Goal: Information Seeking & Learning: Compare options

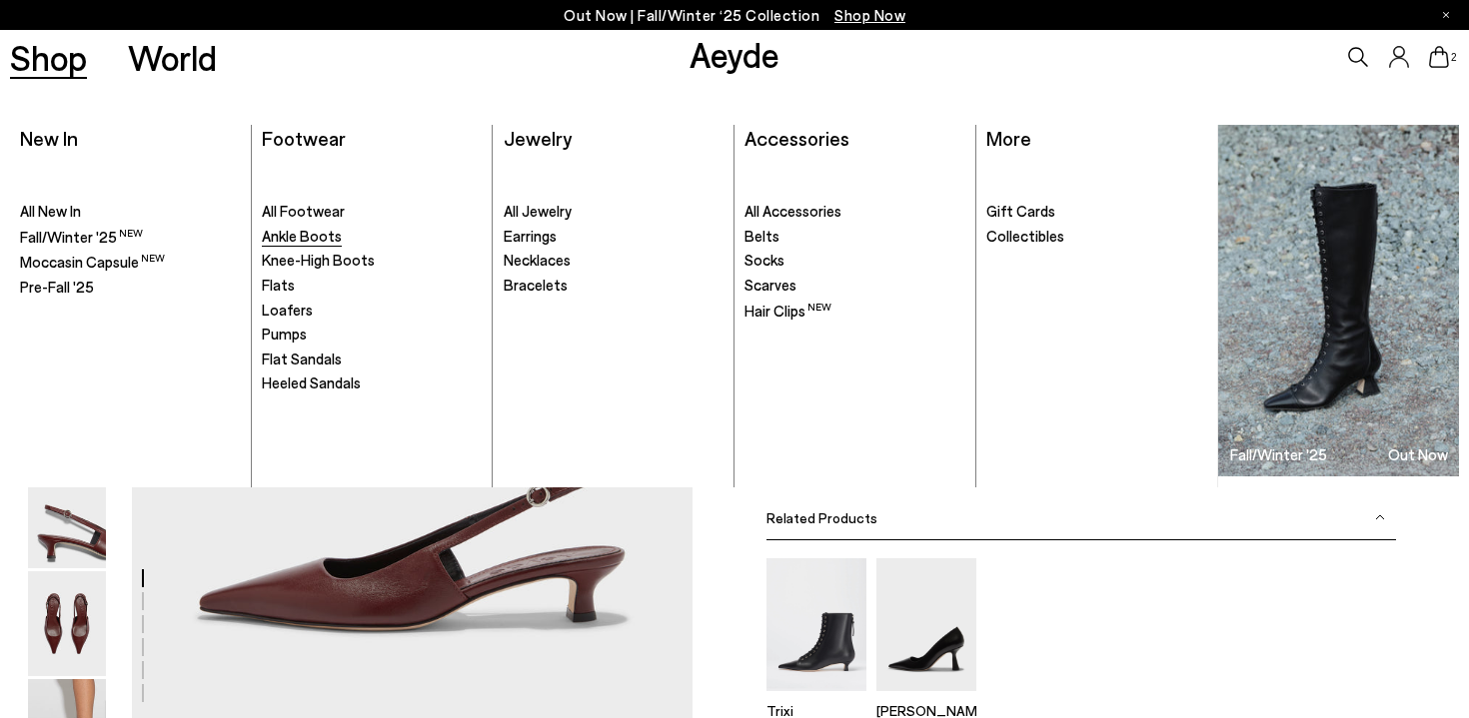
click at [303, 243] on span "Ankle Boots" at bounding box center [302, 236] width 80 height 18
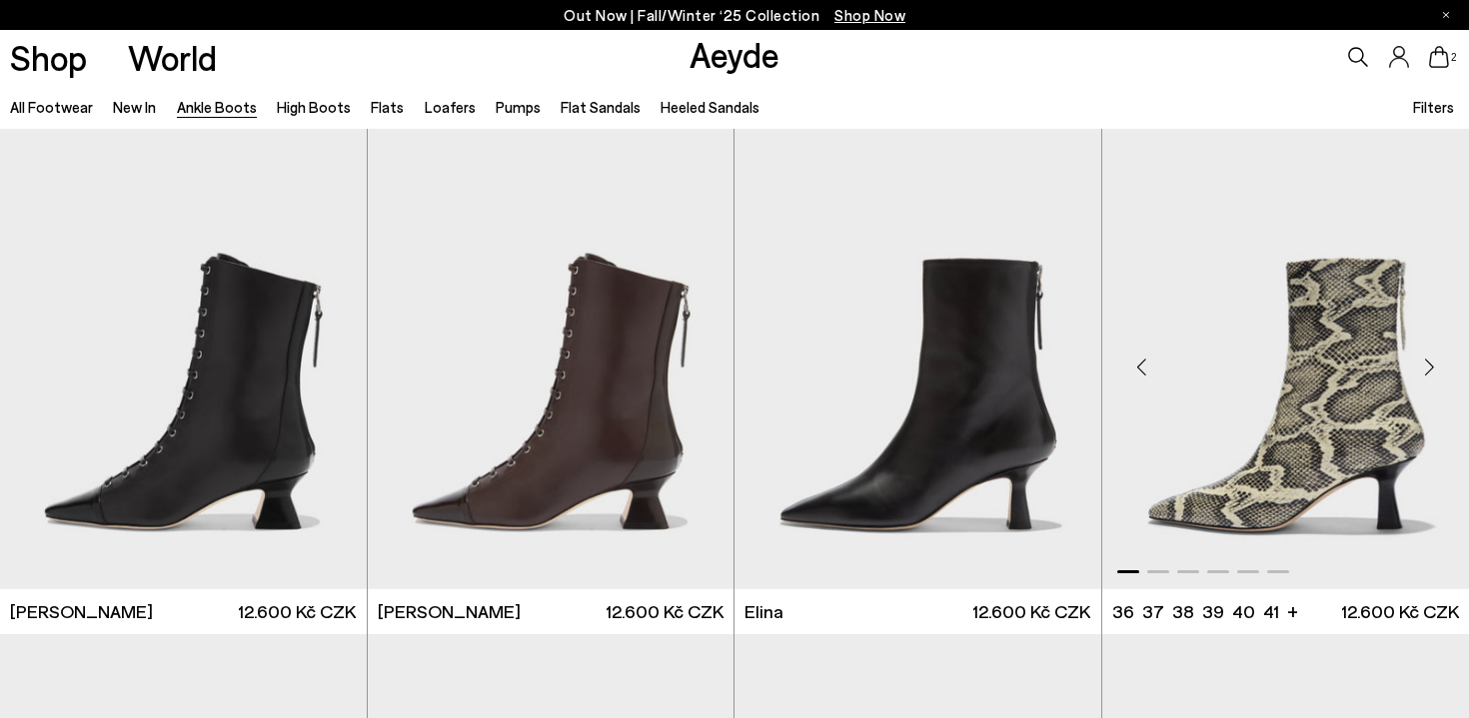
click at [1147, 370] on div "Previous slide" at bounding box center [1142, 368] width 60 height 60
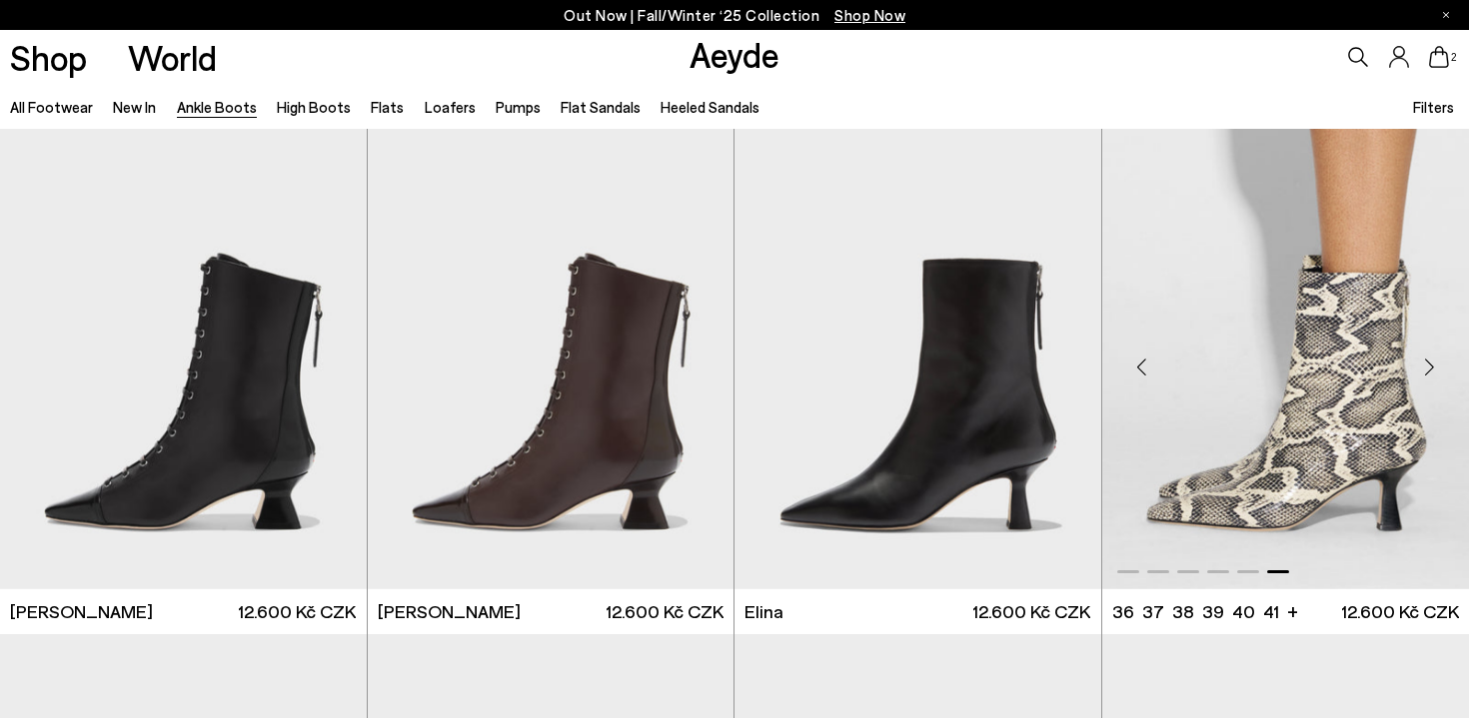
click at [1147, 370] on div "Previous slide" at bounding box center [1142, 368] width 60 height 60
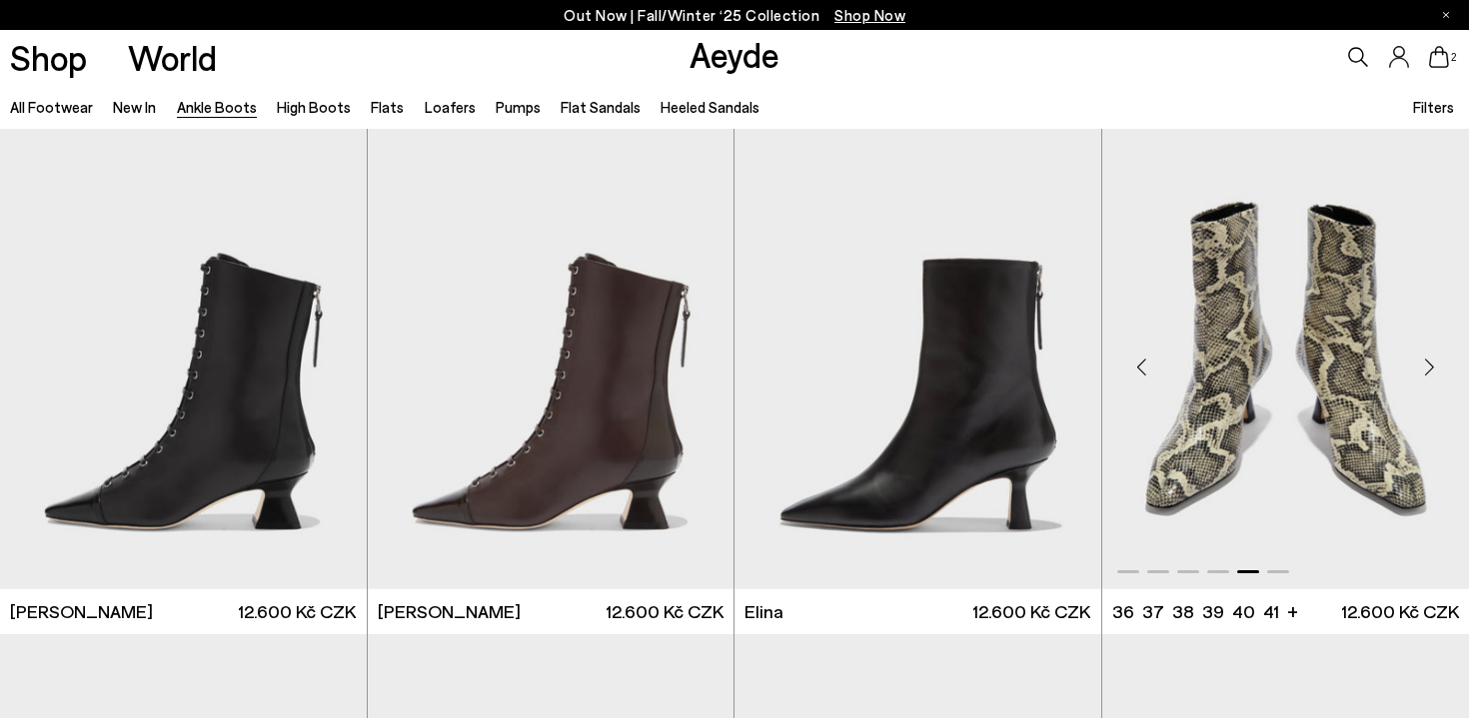
click at [1147, 370] on div "Previous slide" at bounding box center [1142, 368] width 60 height 60
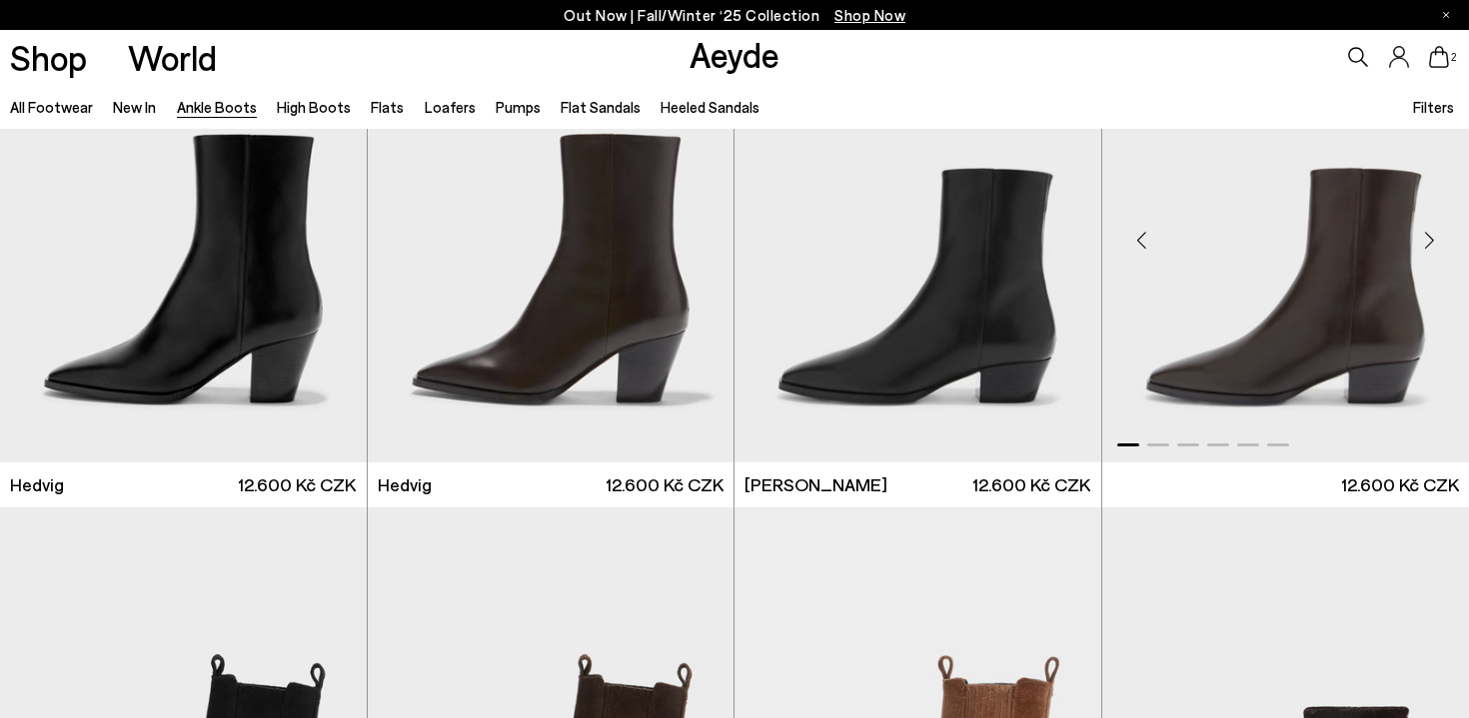
scroll to position [630, 0]
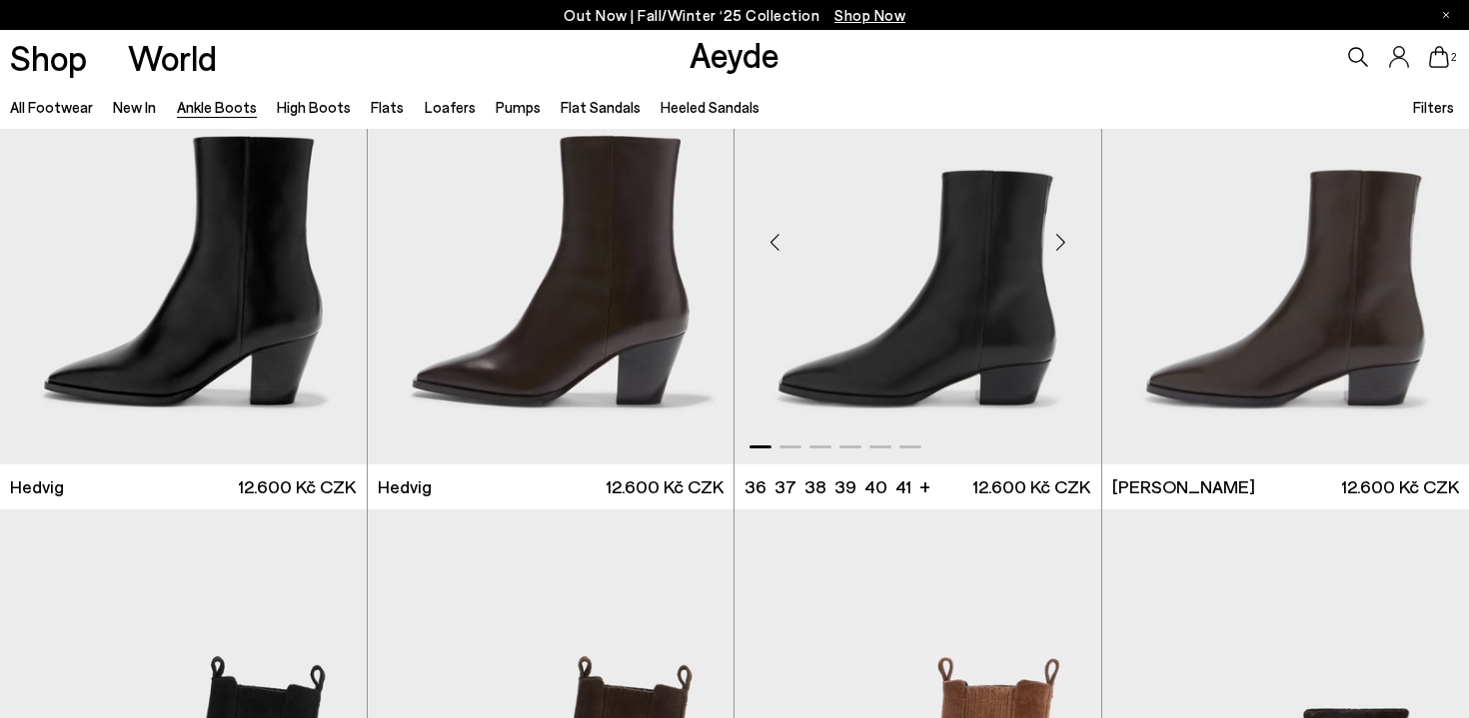
click at [1062, 236] on div "Next slide" at bounding box center [1061, 242] width 60 height 60
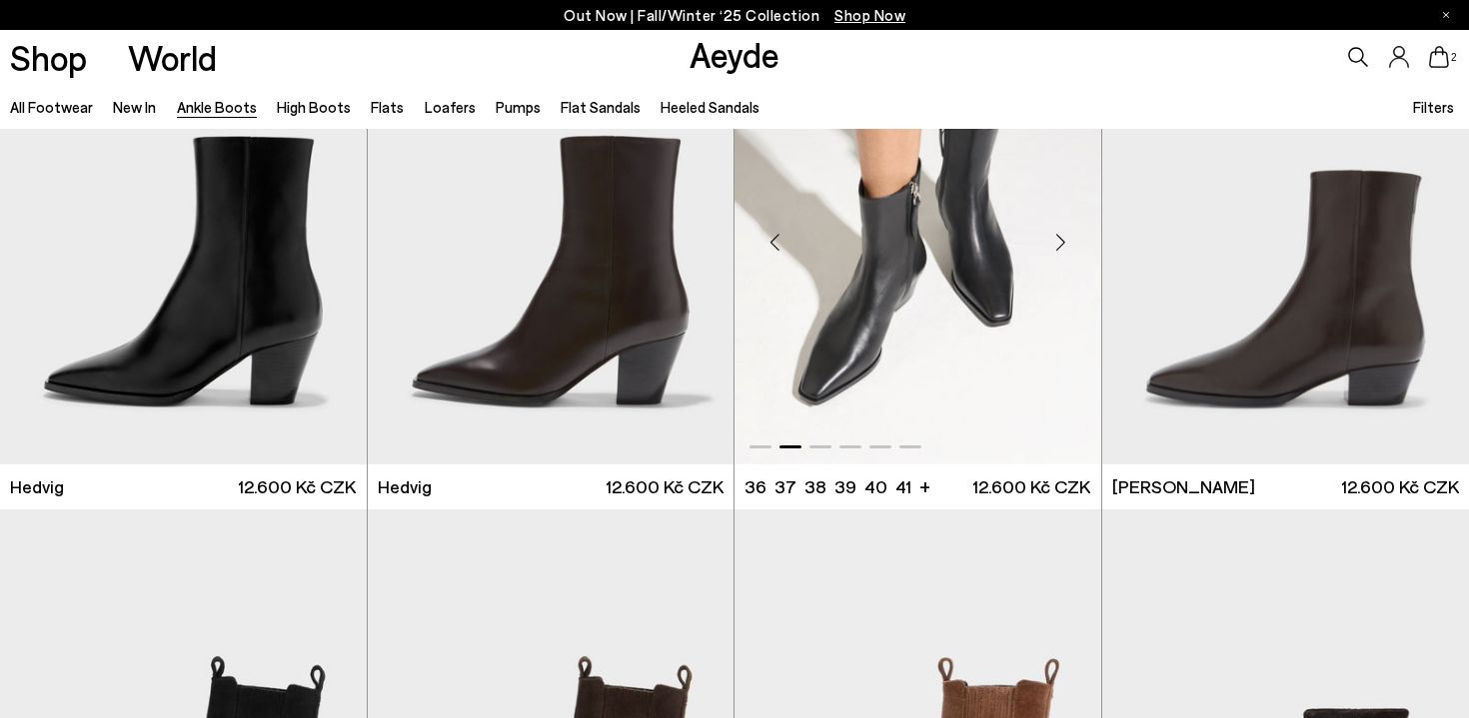
click at [1062, 236] on div "Next slide" at bounding box center [1061, 242] width 60 height 60
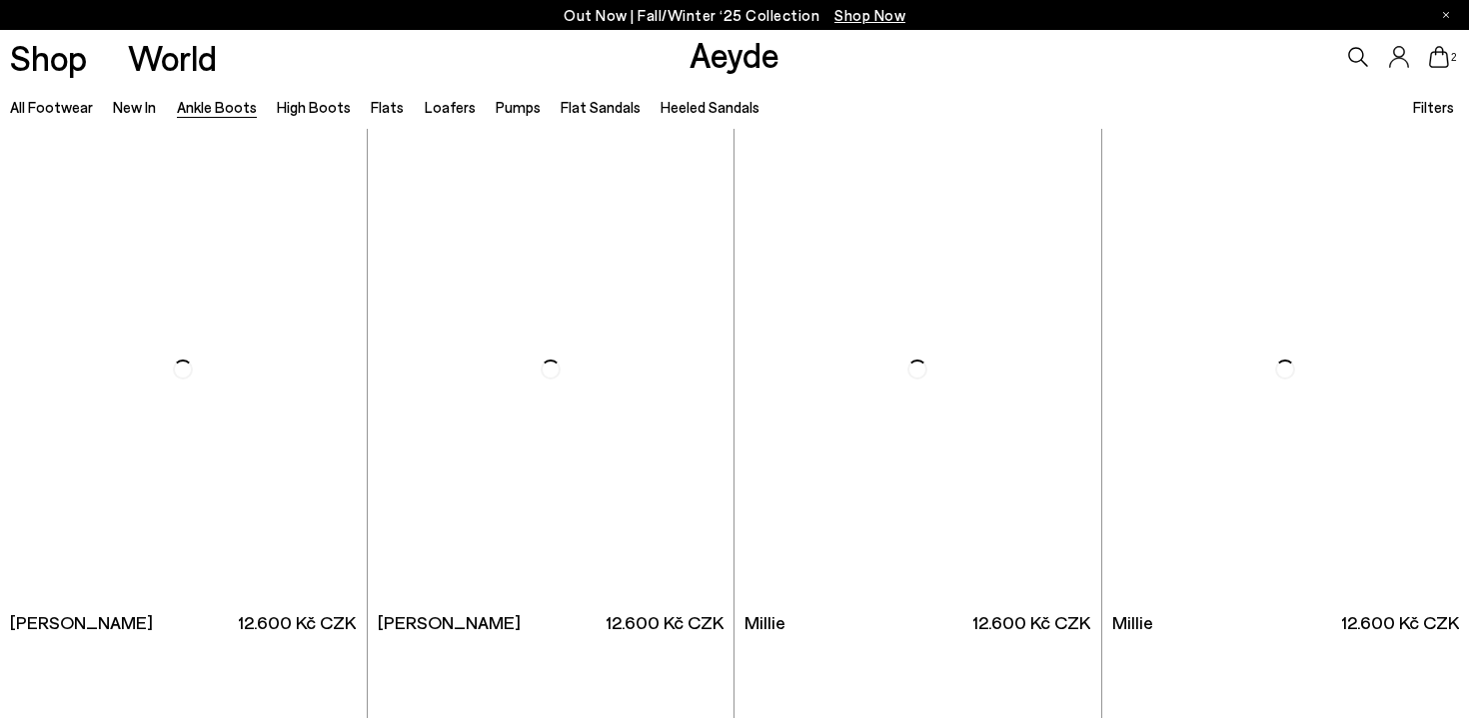
scroll to position [3619, 0]
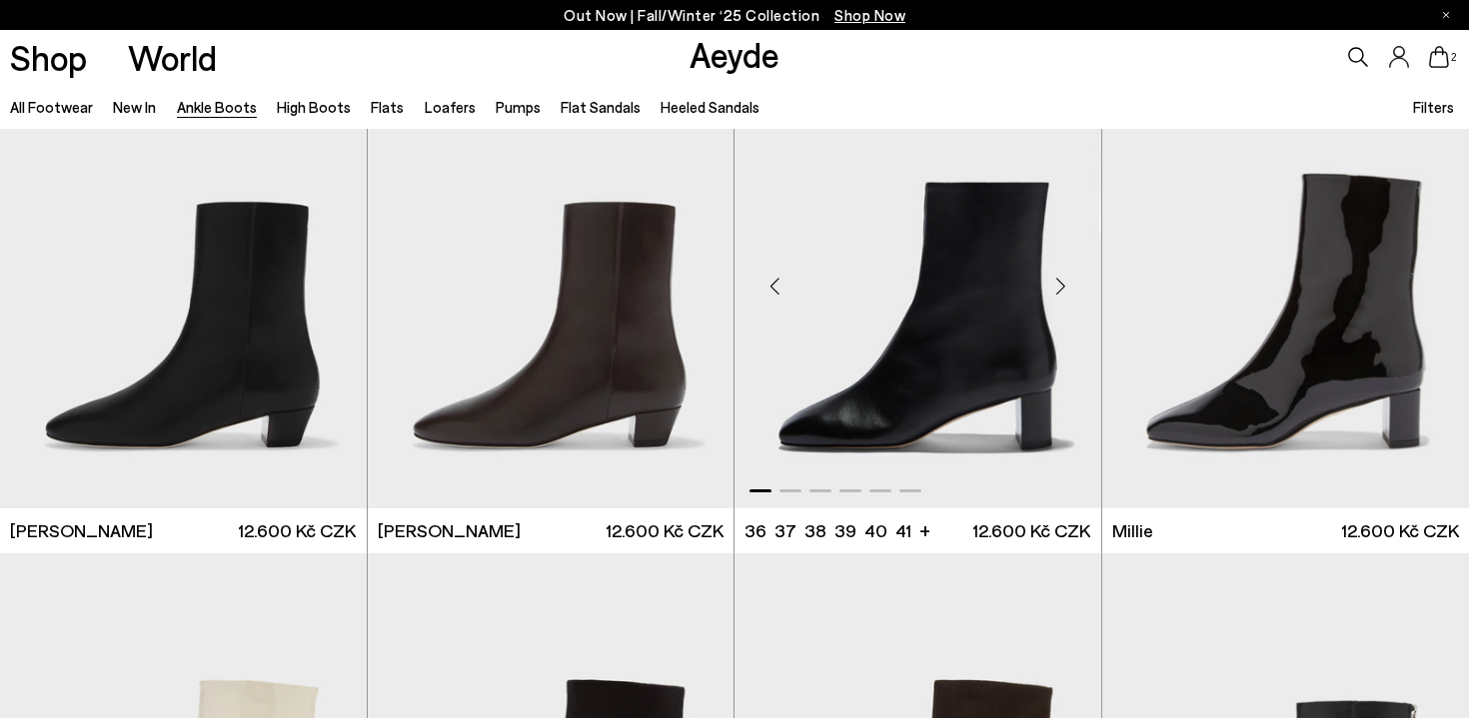
click at [1063, 289] on div "Next slide" at bounding box center [1061, 286] width 60 height 60
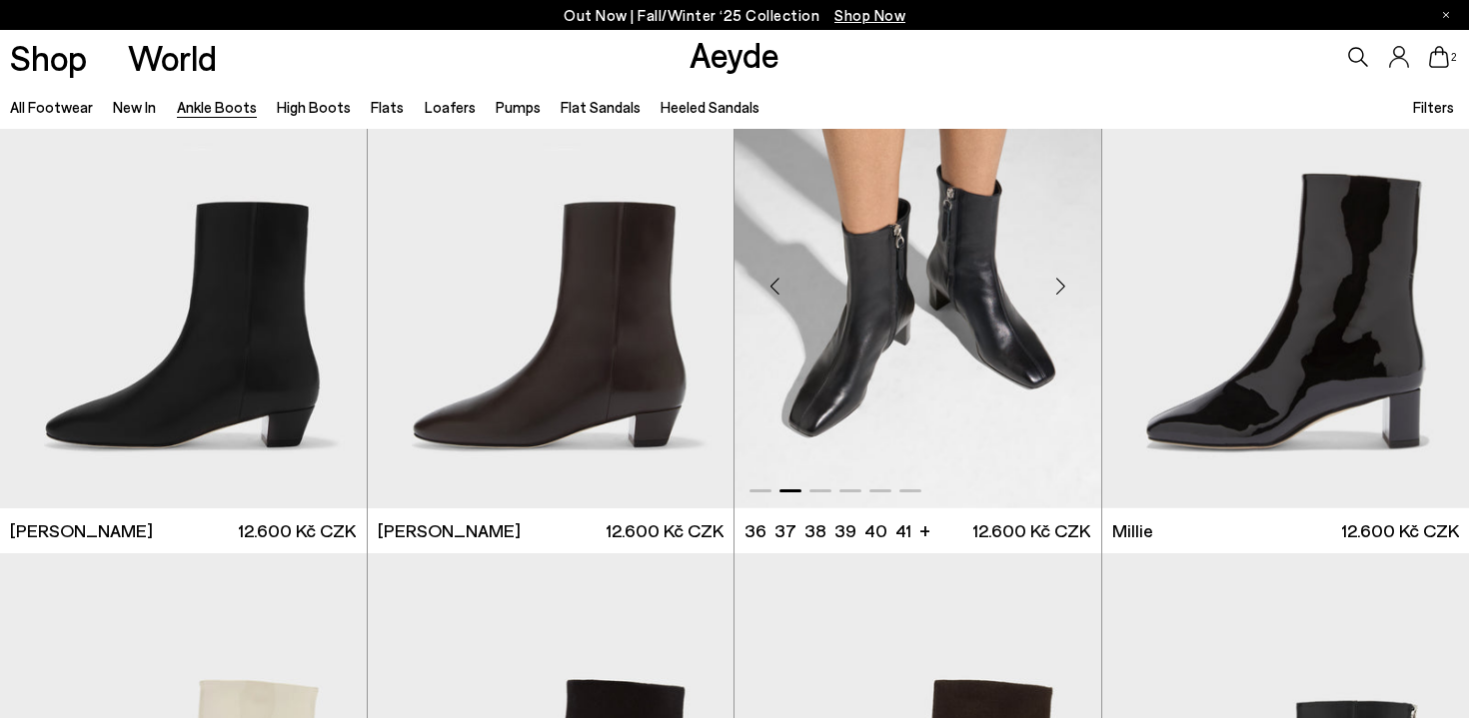
click at [1063, 289] on div "Next slide" at bounding box center [1061, 286] width 60 height 60
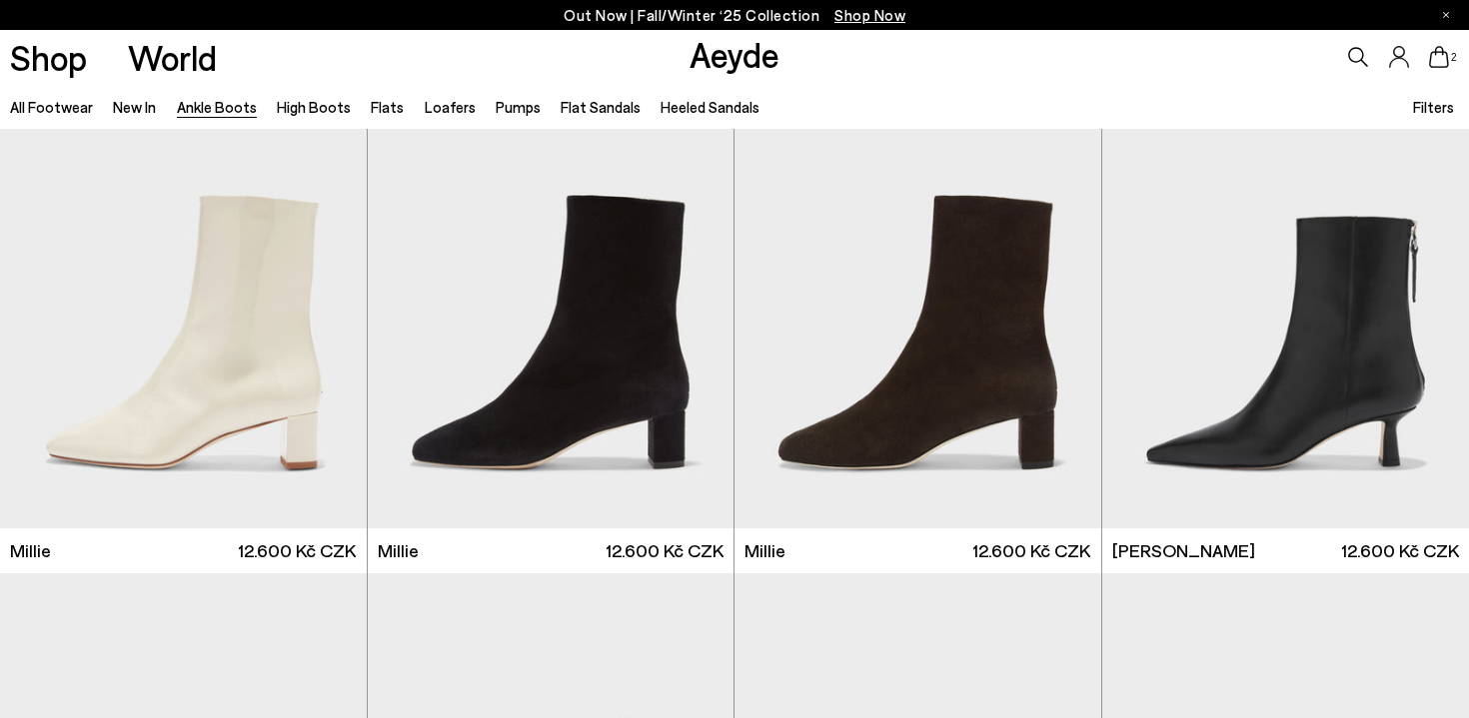
scroll to position [4105, 0]
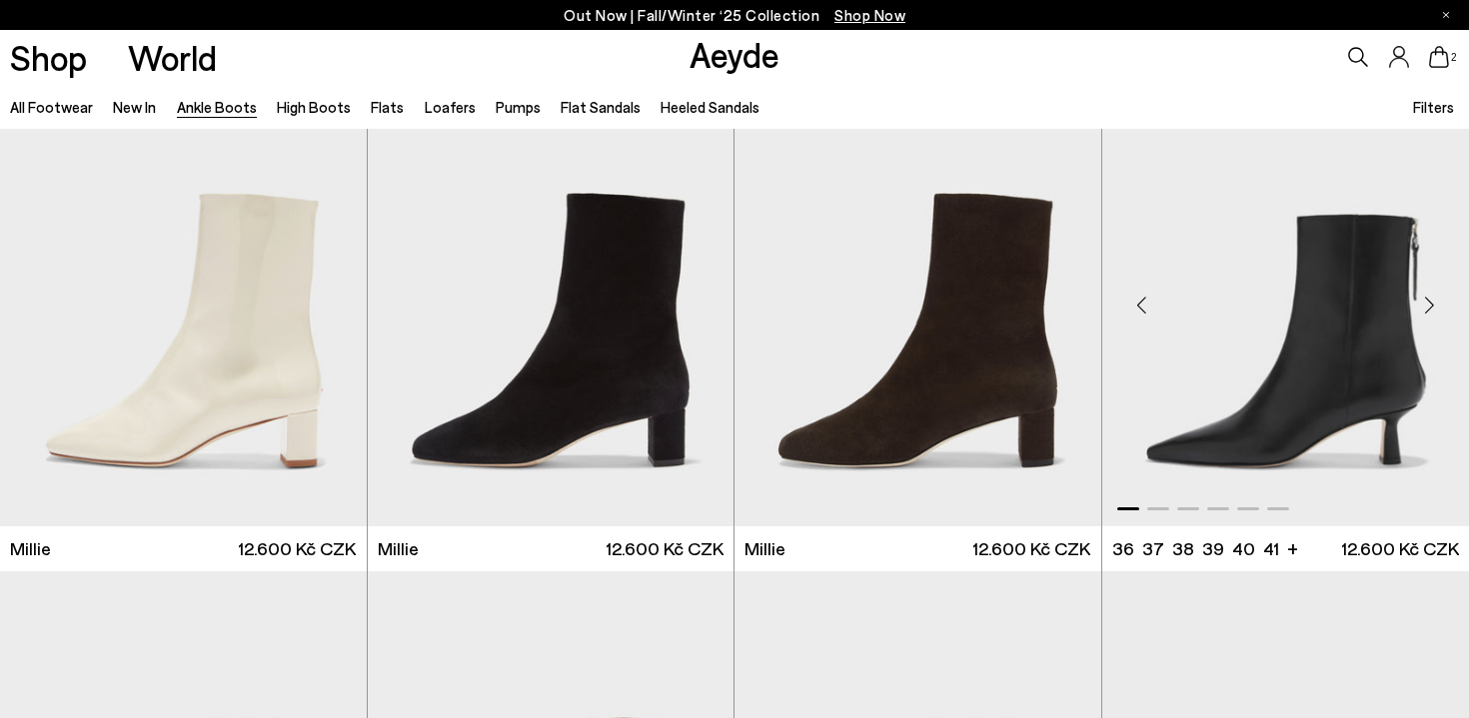
click at [1140, 299] on div "Previous slide" at bounding box center [1142, 305] width 60 height 60
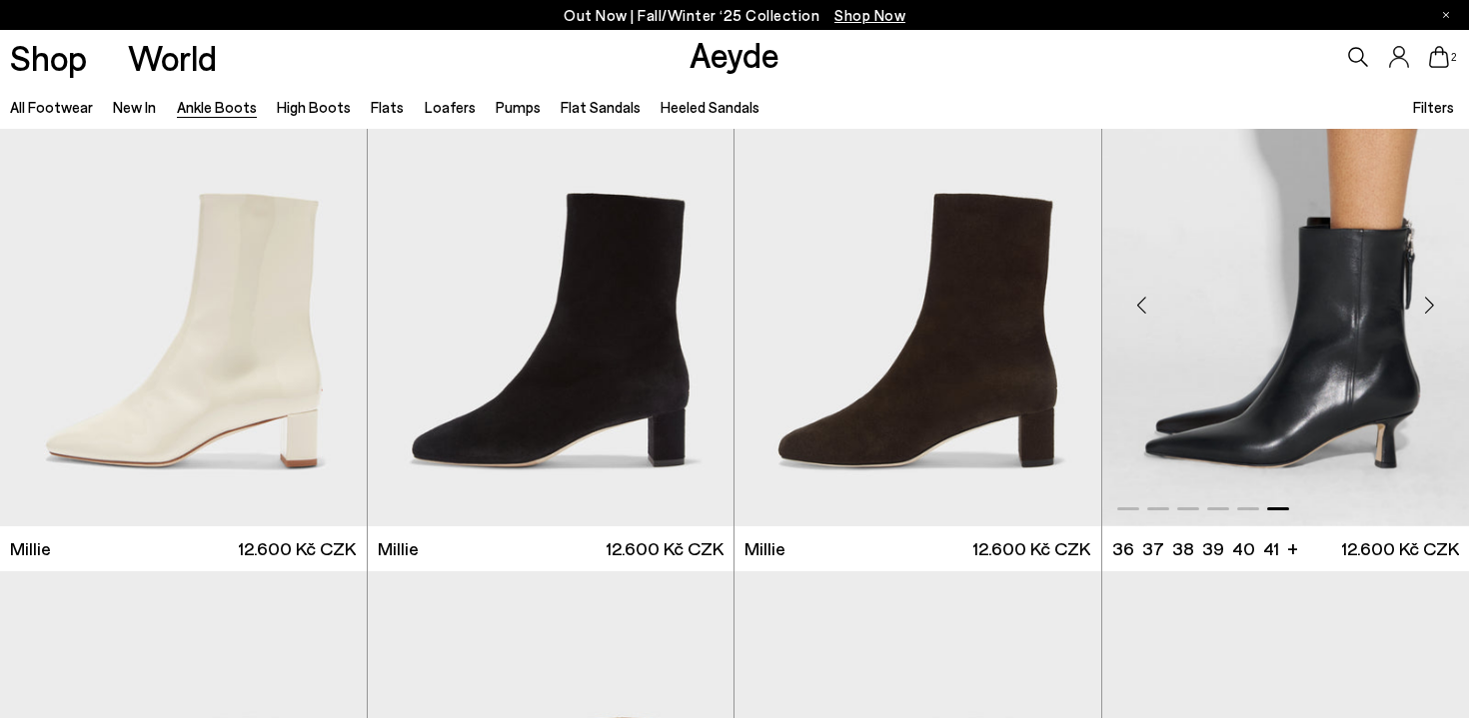
click at [1140, 299] on div "Previous slide" at bounding box center [1142, 305] width 60 height 60
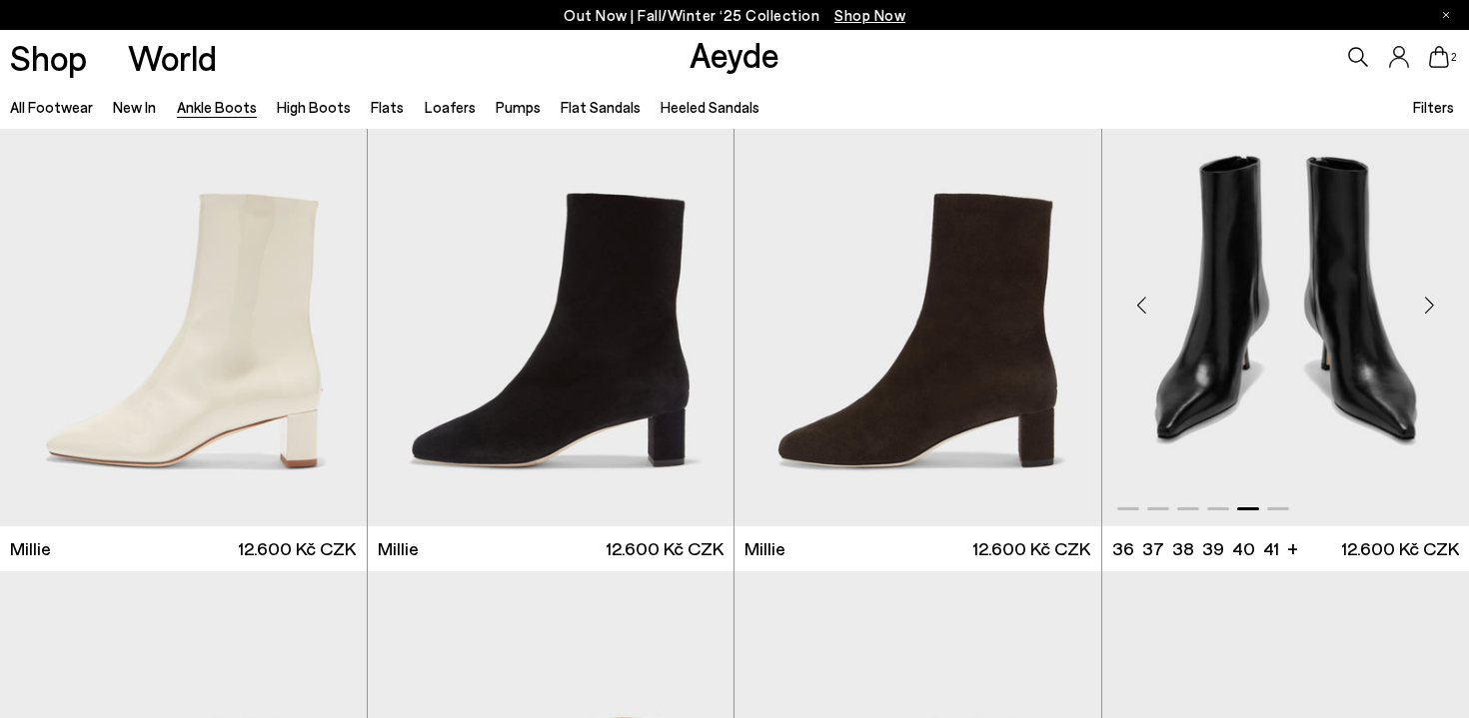
click at [1140, 299] on div "Previous slide" at bounding box center [1142, 305] width 60 height 60
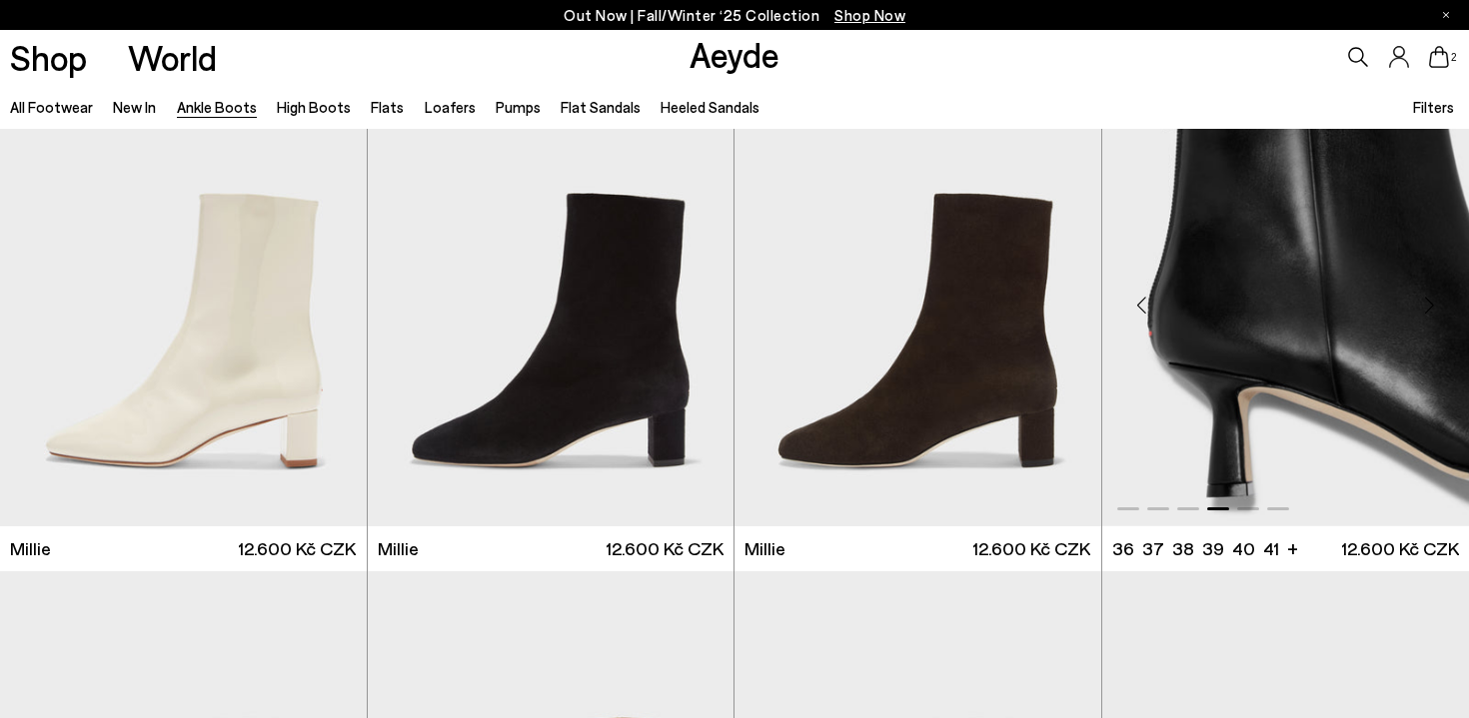
click at [1140, 299] on div "Previous slide" at bounding box center [1142, 305] width 60 height 60
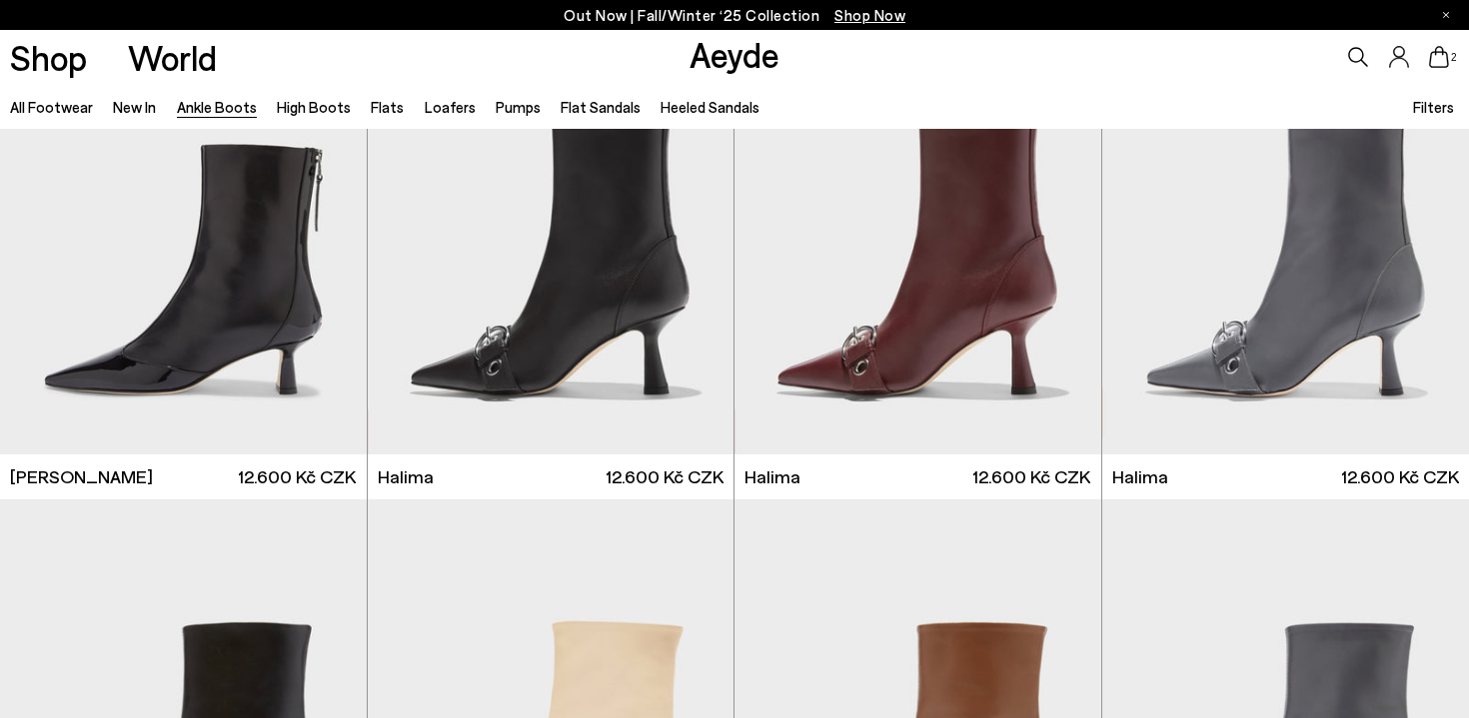
scroll to position [5238, 0]
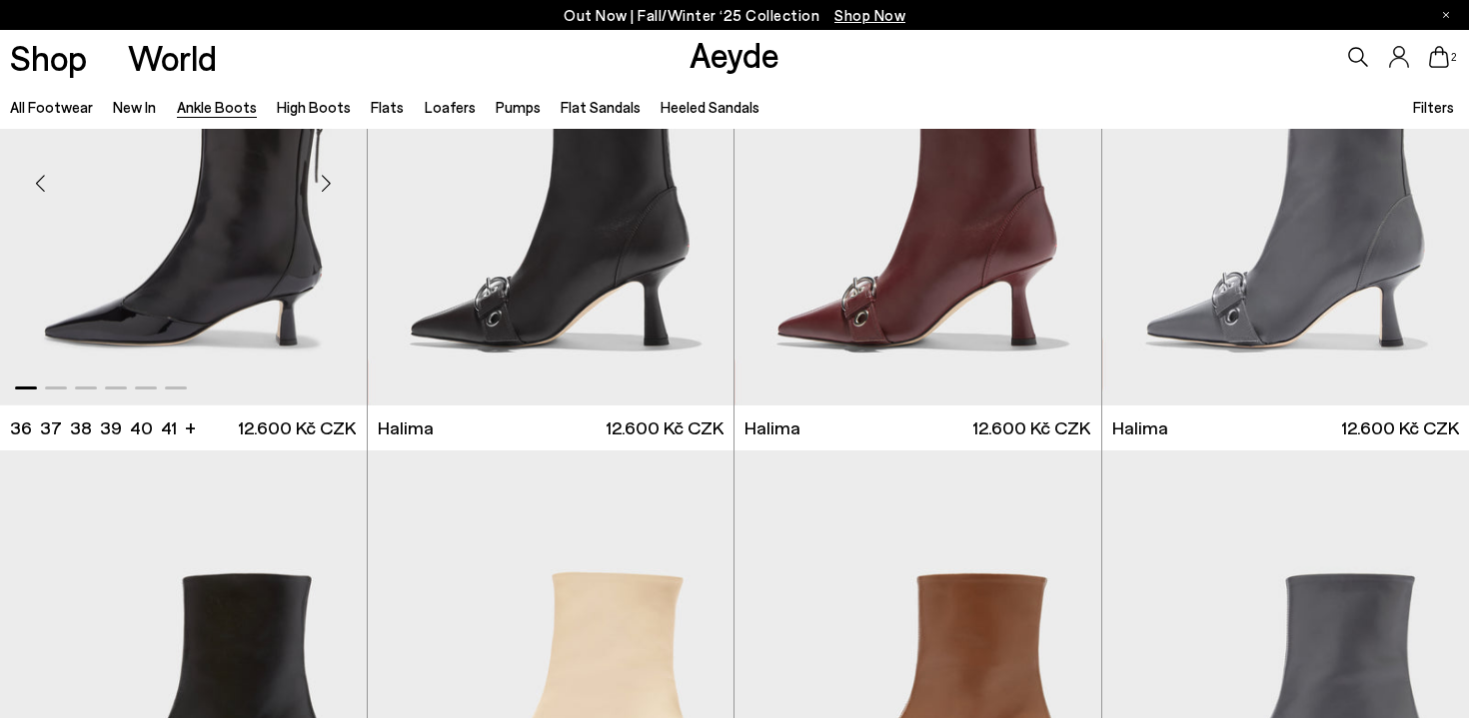
click at [331, 183] on div "Next slide" at bounding box center [327, 184] width 60 height 60
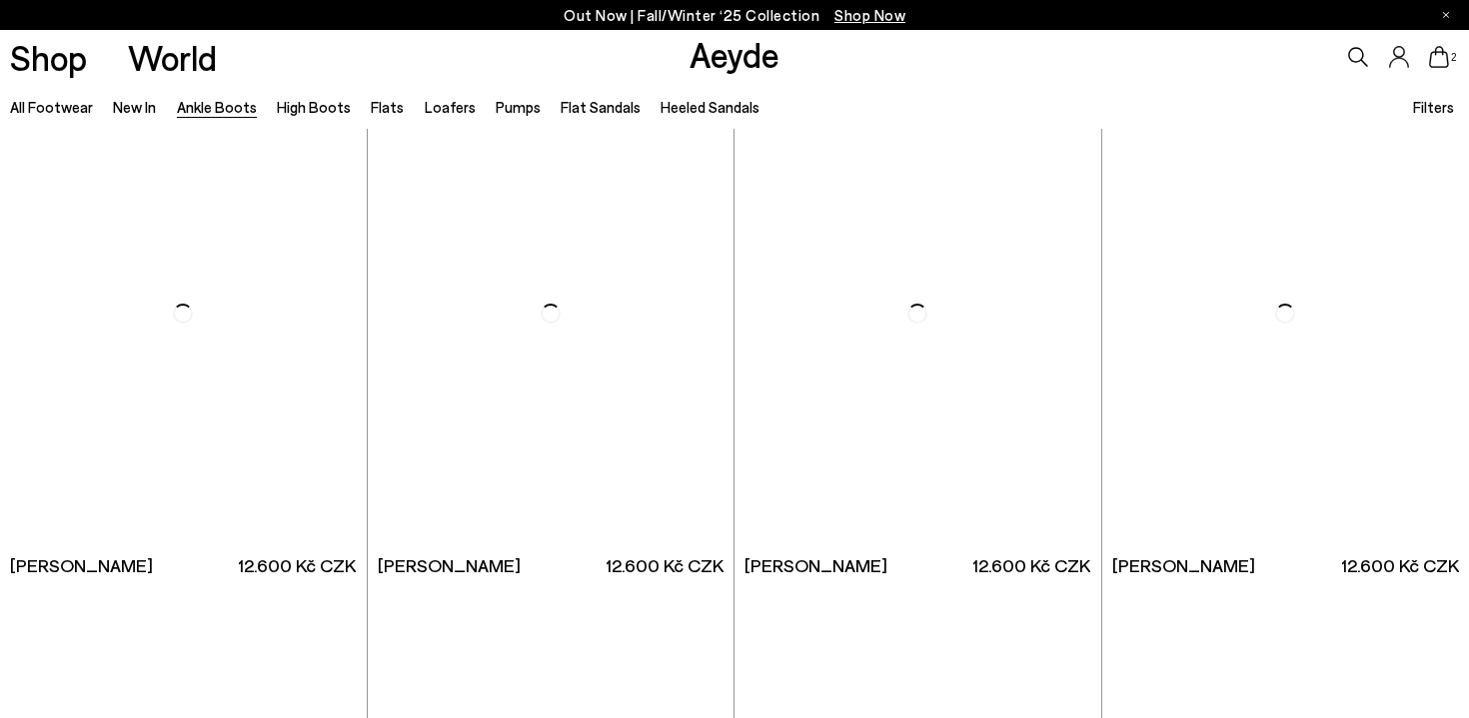
scroll to position [9144, 0]
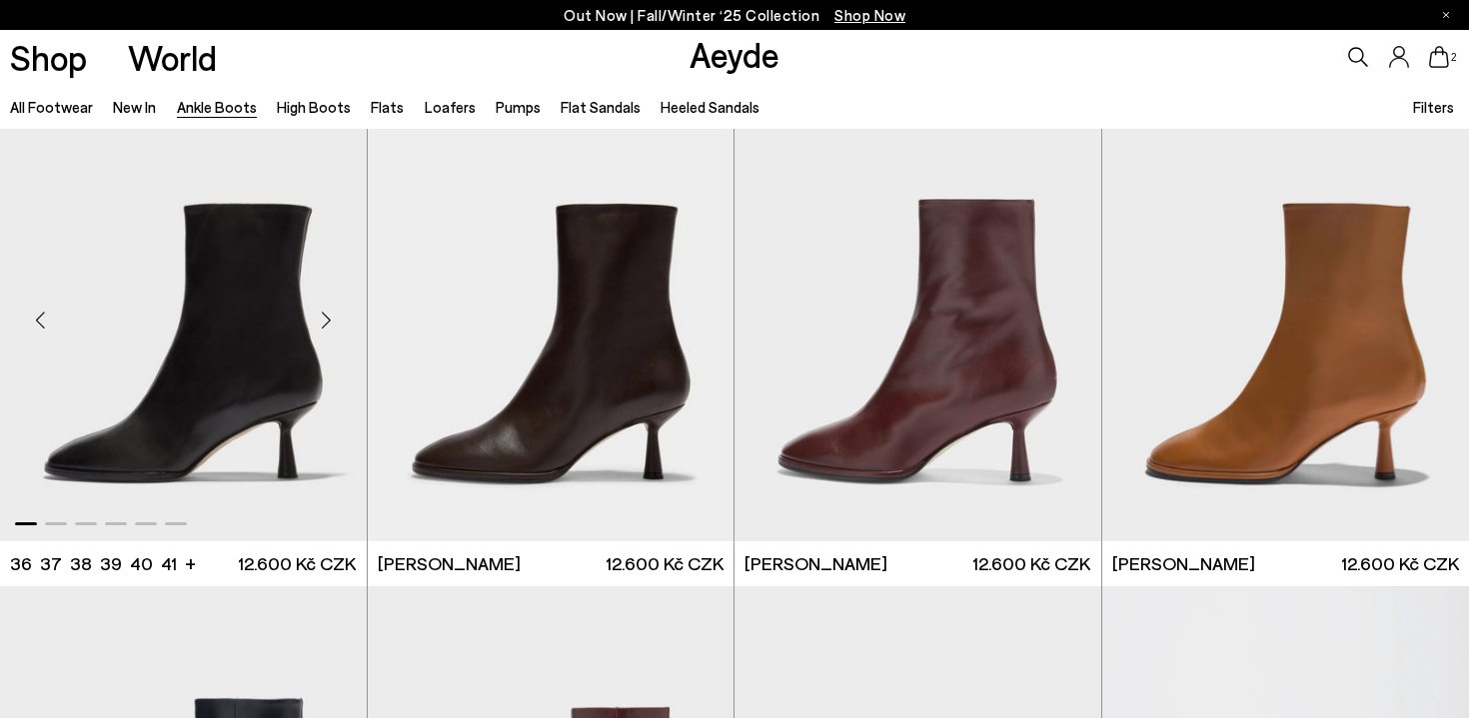
click at [324, 322] on div "Next slide" at bounding box center [327, 320] width 60 height 60
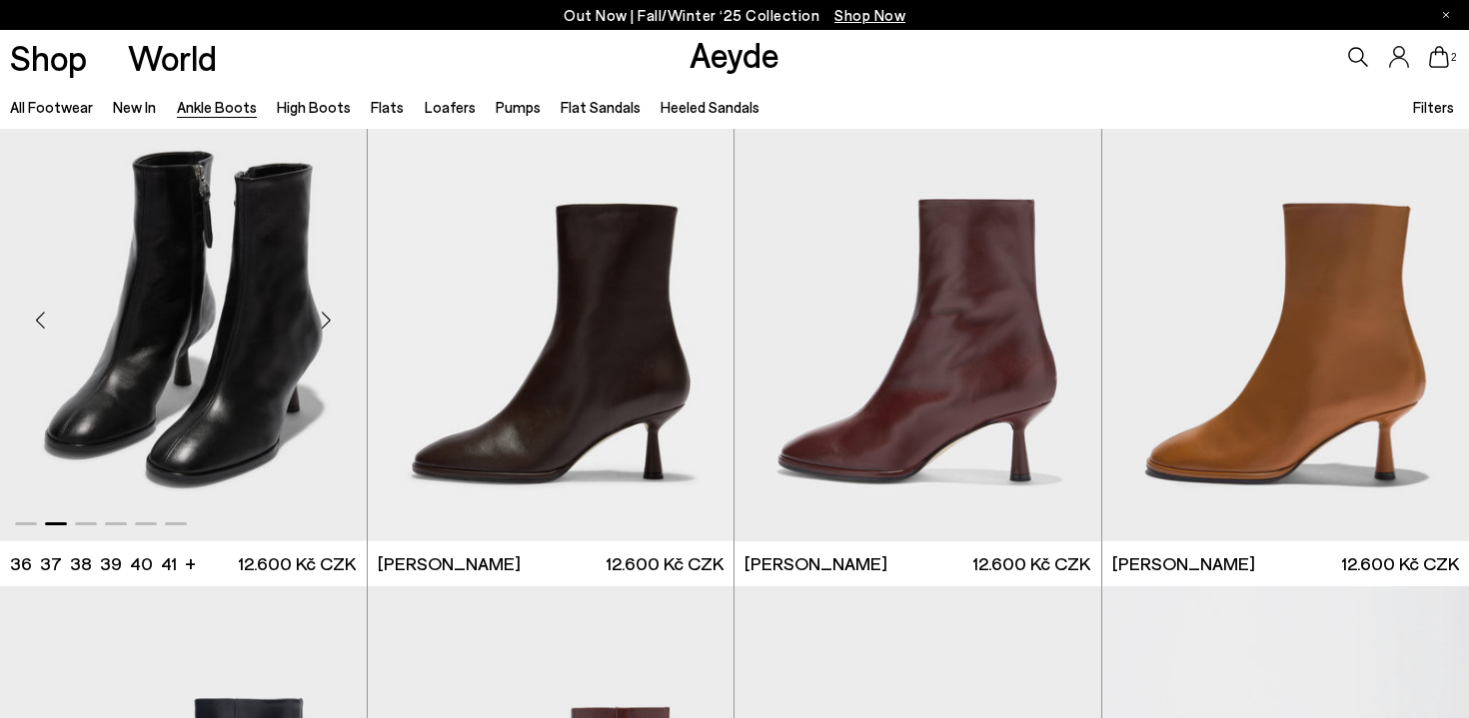
click at [324, 322] on div "Next slide" at bounding box center [327, 320] width 60 height 60
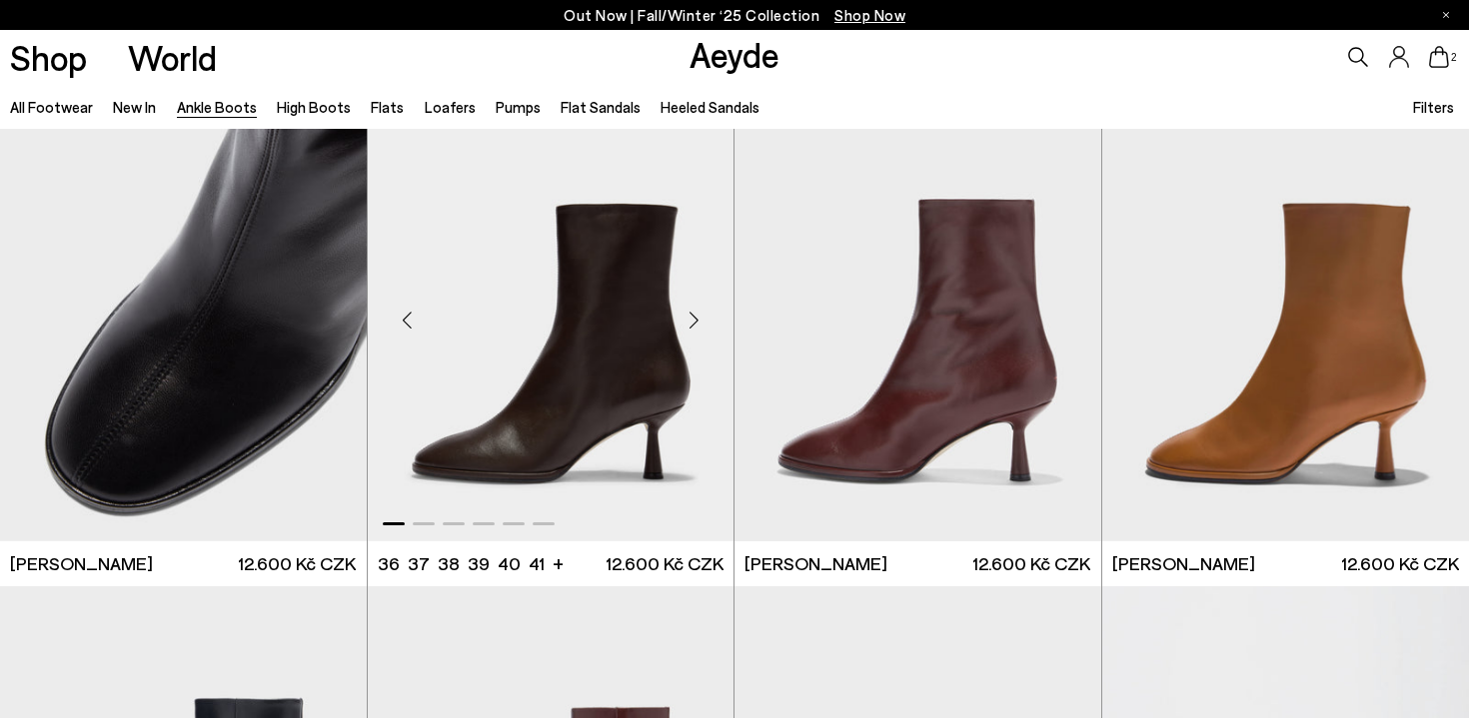
click at [693, 314] on div "Next slide" at bounding box center [693, 320] width 60 height 60
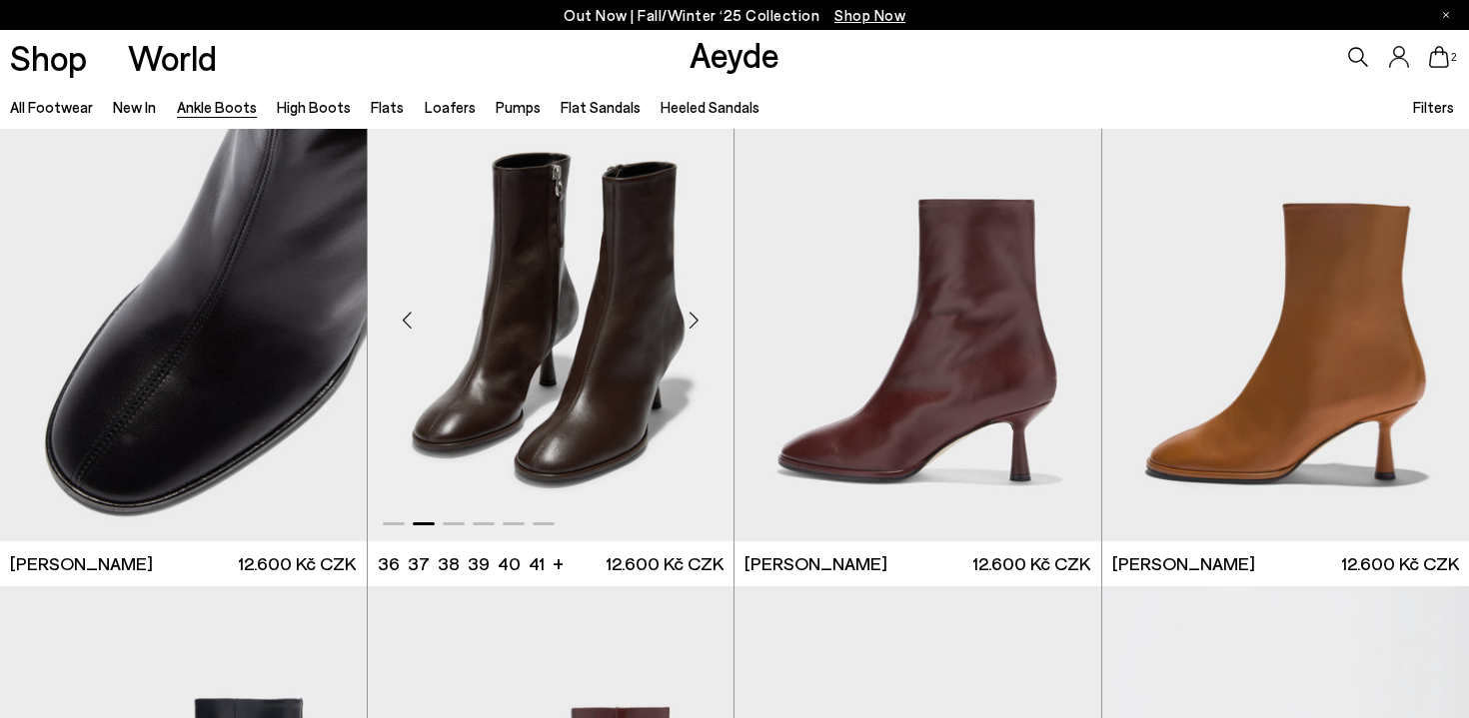
click at [693, 314] on div "Next slide" at bounding box center [693, 320] width 60 height 60
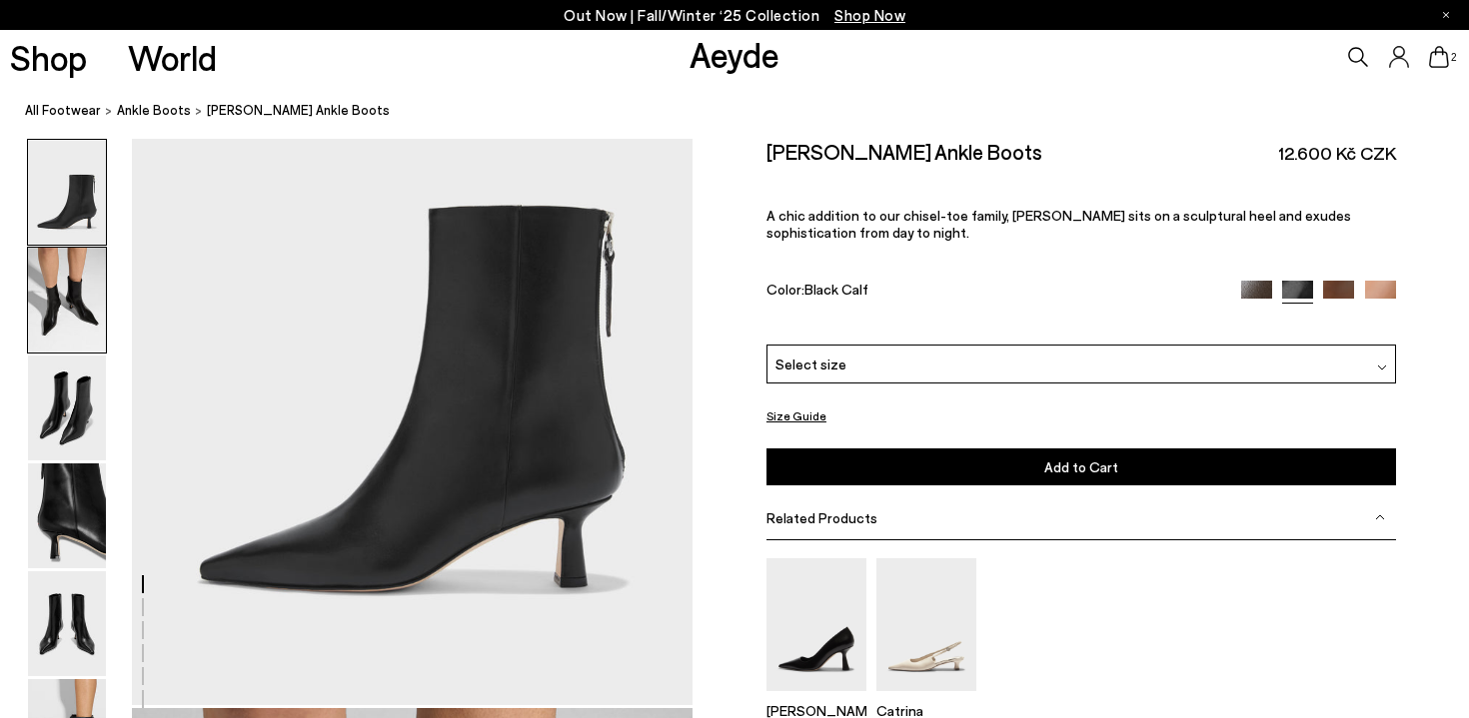
click at [70, 302] on img at bounding box center [67, 300] width 78 height 105
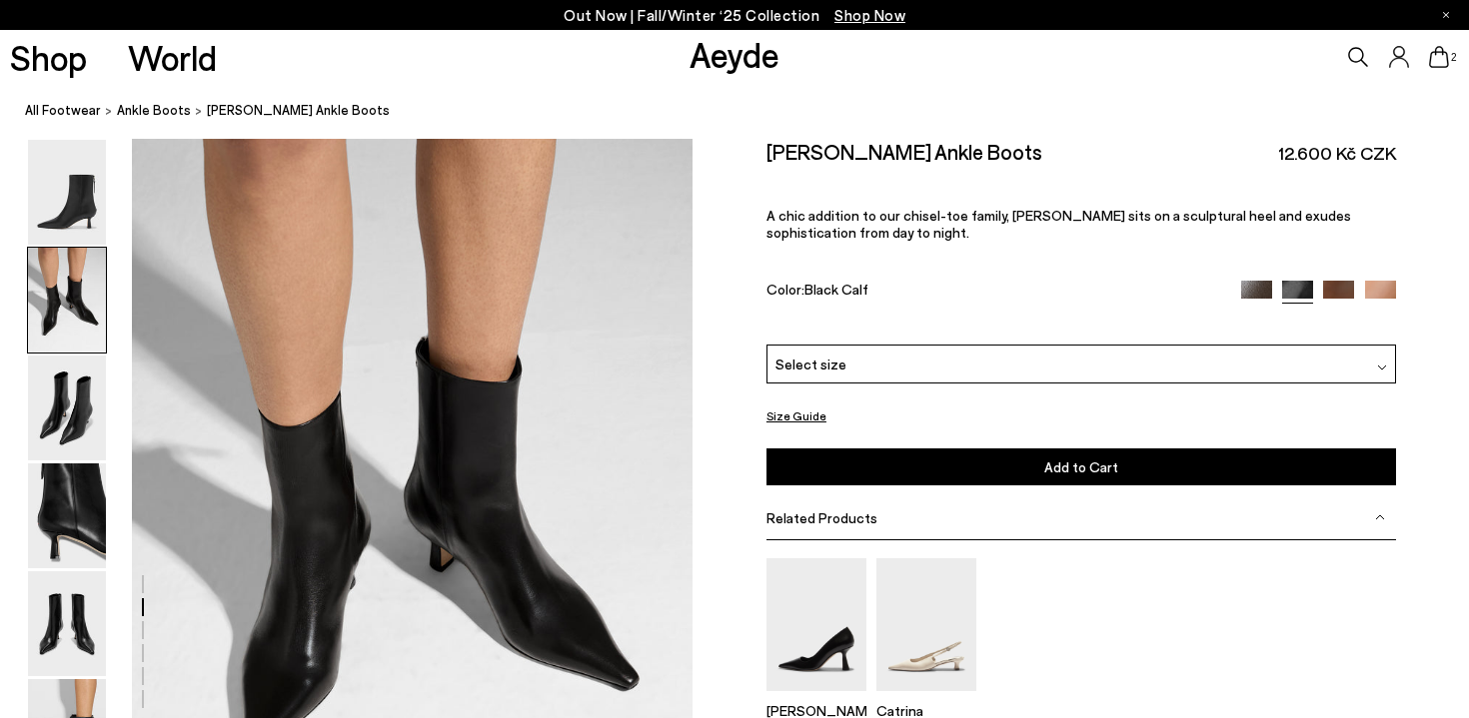
scroll to position [752, 0]
